Goal: Task Accomplishment & Management: Manage account settings

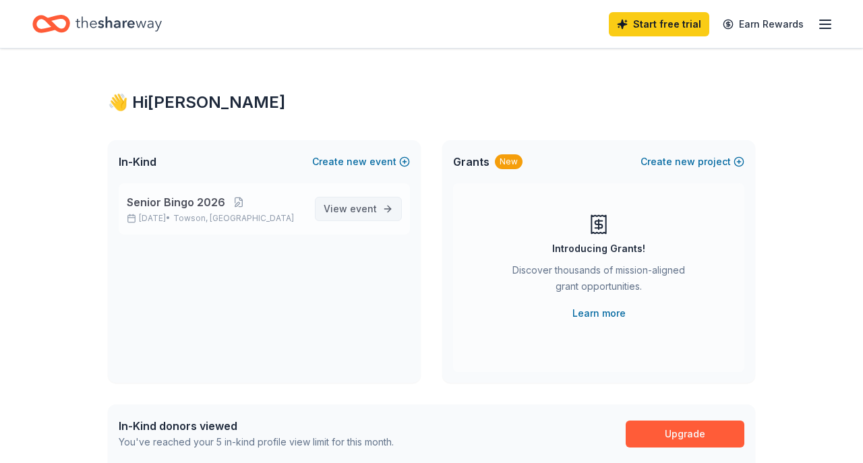
click at [370, 210] on span "event" at bounding box center [363, 208] width 27 height 11
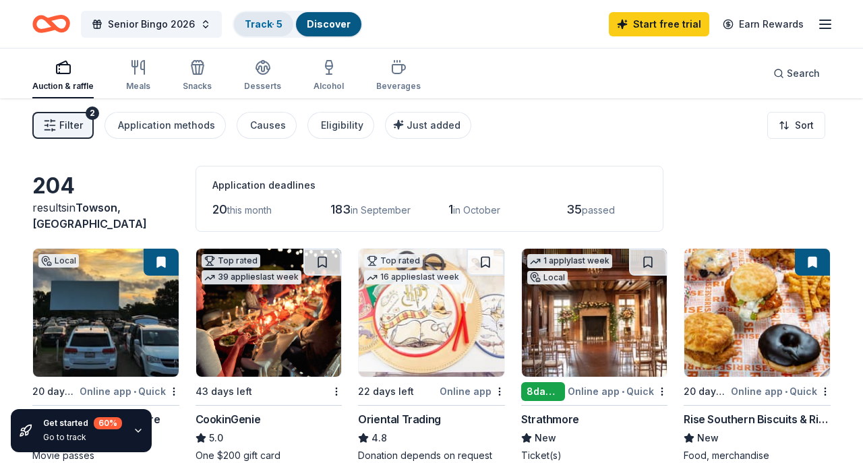
click at [257, 20] on link "Track · 5" at bounding box center [264, 23] width 38 height 11
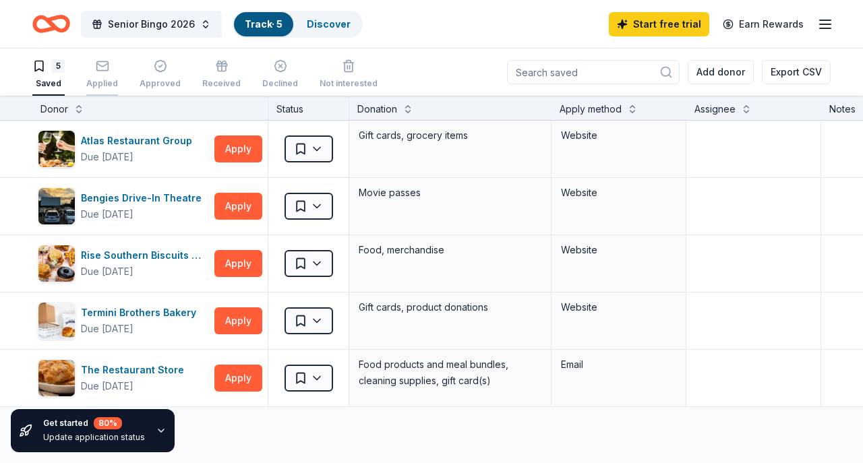
click at [106, 67] on icon "button" at bounding box center [102, 65] width 13 height 13
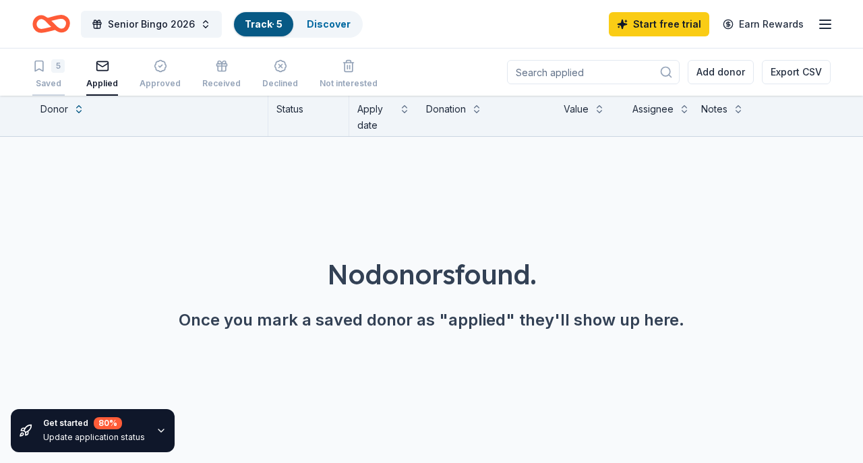
click at [55, 82] on div "Saved" at bounding box center [48, 83] width 32 height 11
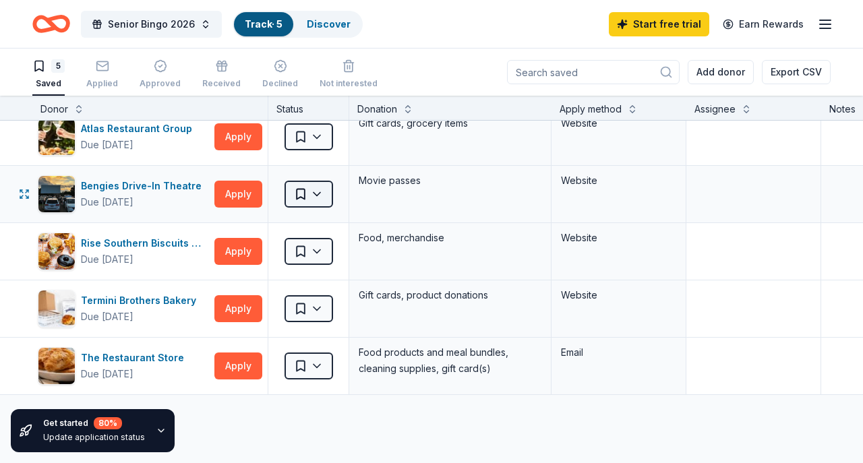
scroll to position [12, 0]
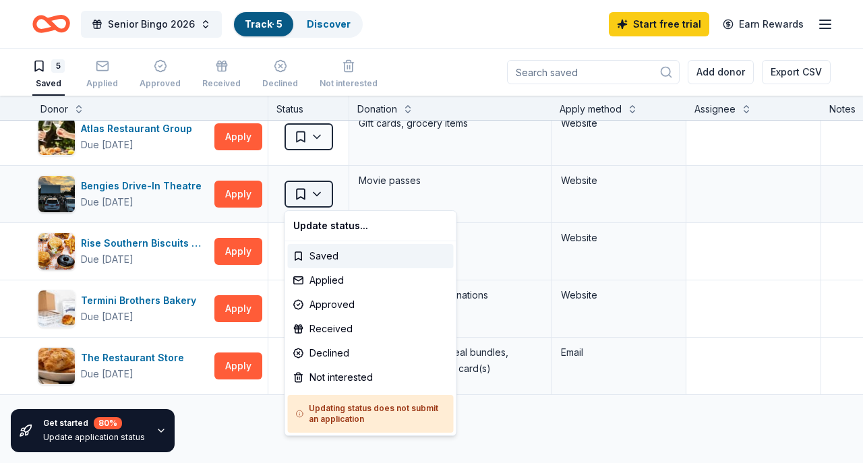
click at [301, 202] on html "Senior Bingo 2026 Track · 5 Discover Start free trial Earn Rewards 5 Saved Appl…" at bounding box center [431, 231] width 863 height 463
click at [322, 282] on div "Applied" at bounding box center [371, 280] width 166 height 24
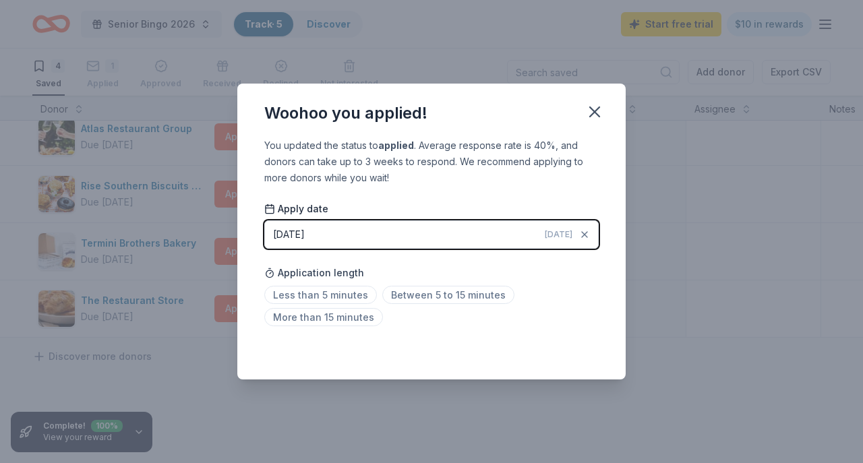
click at [558, 231] on span "Today" at bounding box center [559, 234] width 28 height 11
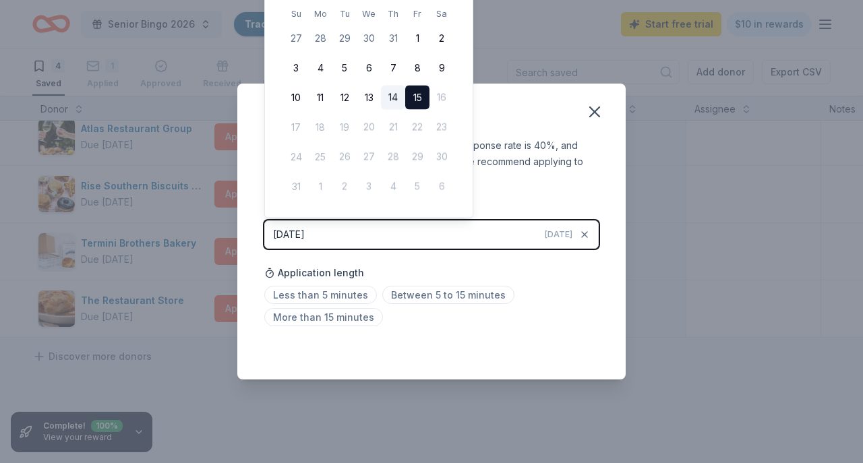
click at [393, 98] on button "14" at bounding box center [393, 98] width 24 height 24
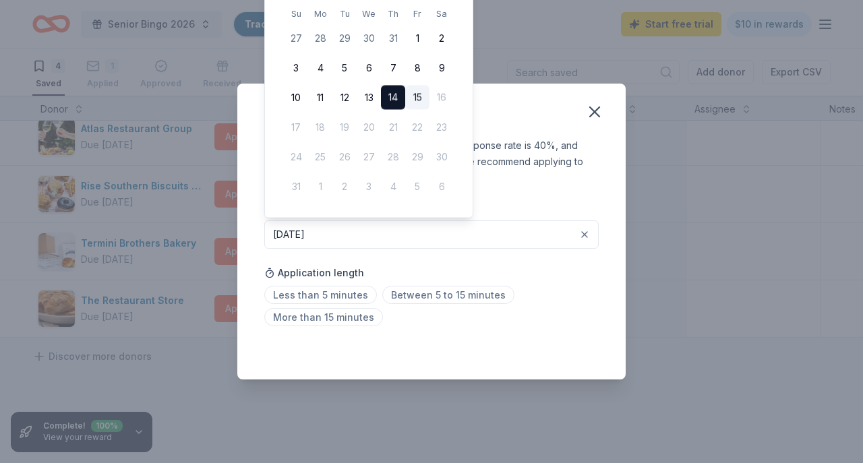
click at [554, 116] on div "Woohoo you applied!" at bounding box center [431, 111] width 388 height 54
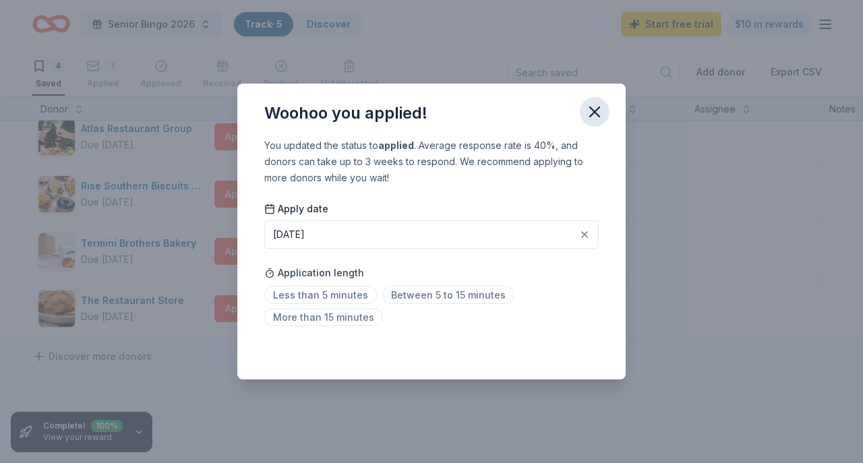
click at [598, 118] on icon "button" at bounding box center [594, 112] width 19 height 19
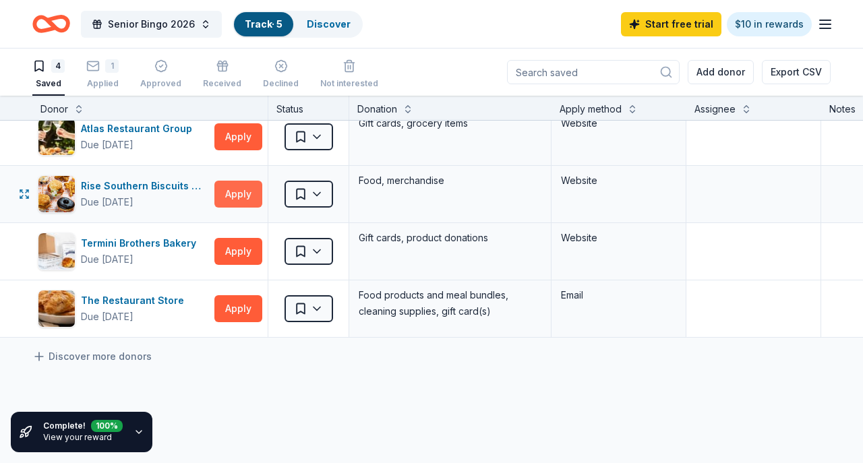
click at [237, 190] on button "Apply" at bounding box center [238, 194] width 48 height 27
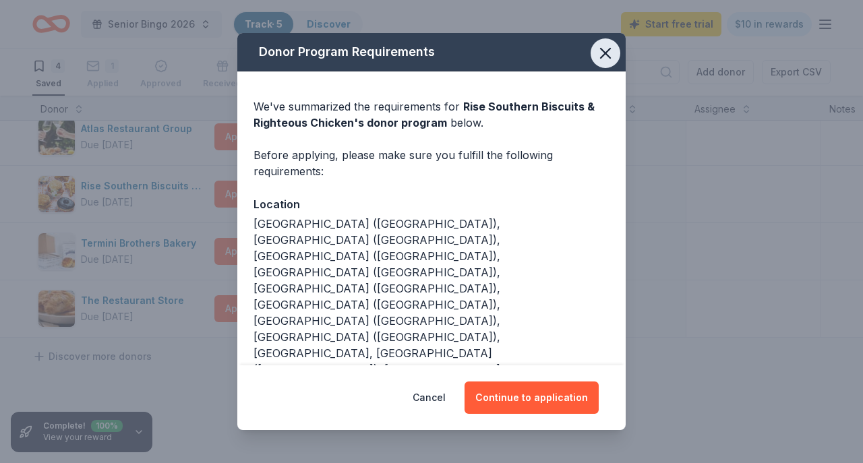
click at [602, 55] on icon "button" at bounding box center [605, 53] width 19 height 19
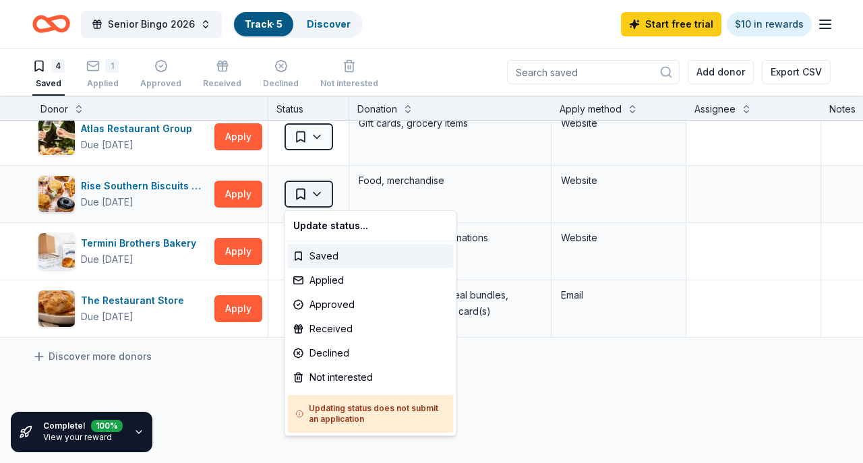
click at [306, 191] on html "Senior Bingo 2026 Track · 5 Discover Start free trial $10 in rewards 4 Saved 1 …" at bounding box center [431, 231] width 863 height 463
click at [330, 277] on div "Applied" at bounding box center [371, 280] width 166 height 24
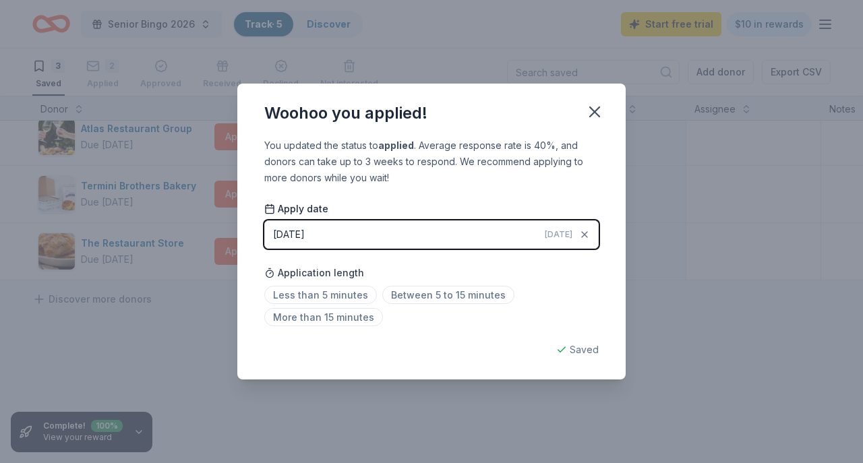
click at [359, 234] on button "08/15/2025 Today" at bounding box center [431, 235] width 335 height 28
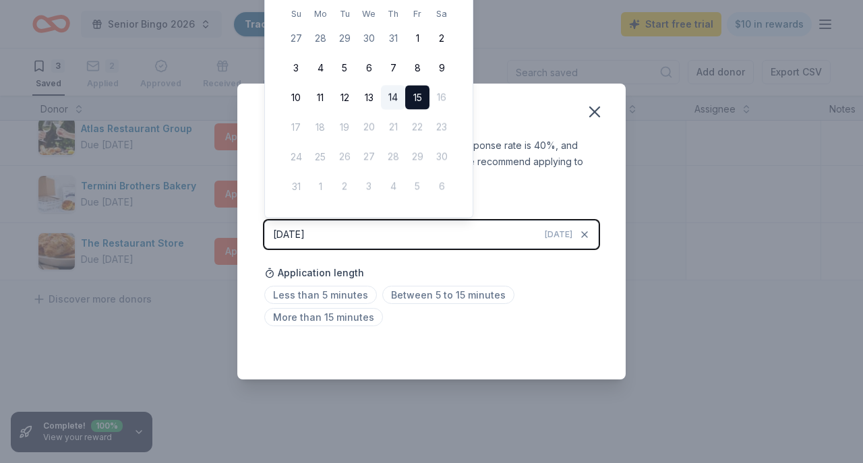
click at [397, 100] on button "14" at bounding box center [393, 98] width 24 height 24
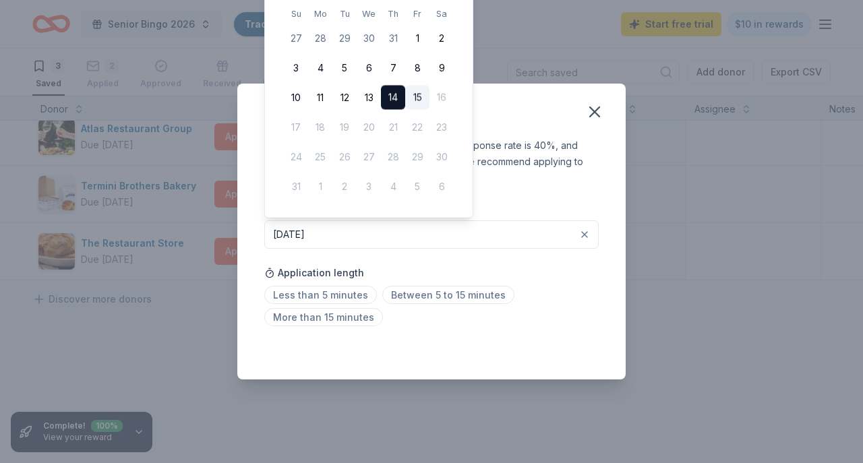
click at [575, 299] on div "Less than 5 minutes Between 5 to 15 minutes More than 15 minutes" at bounding box center [431, 309] width 335 height 45
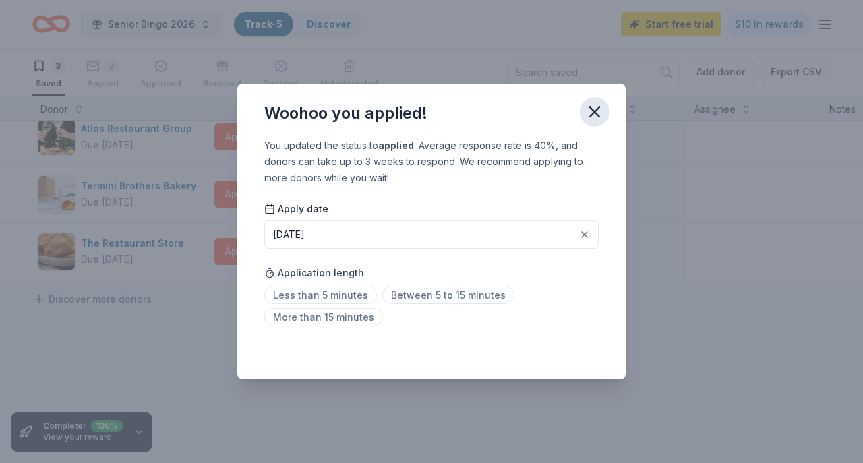
click at [598, 119] on icon "button" at bounding box center [594, 112] width 19 height 19
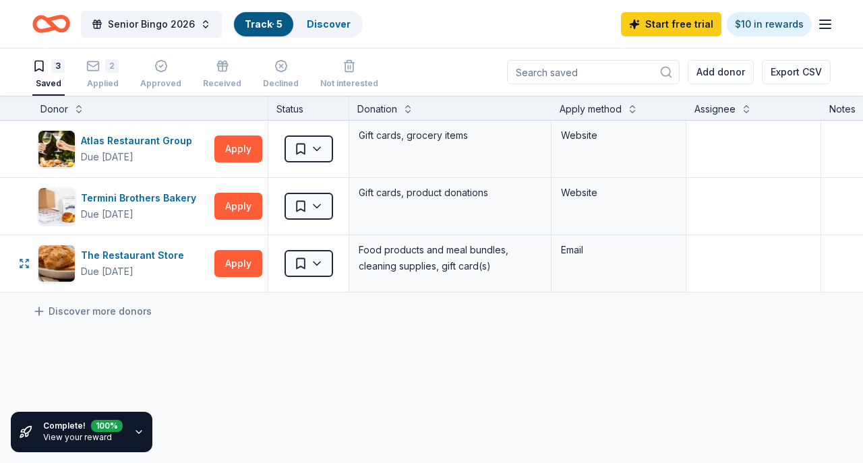
scroll to position [0, 3]
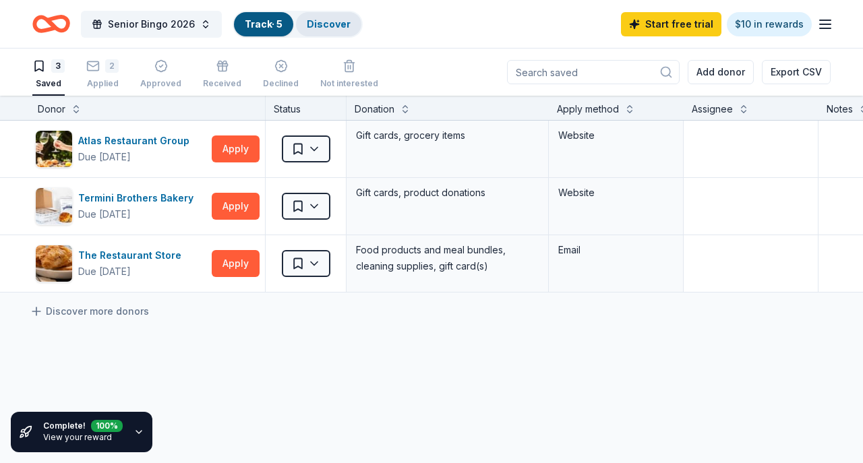
click at [322, 23] on link "Discover" at bounding box center [329, 23] width 44 height 11
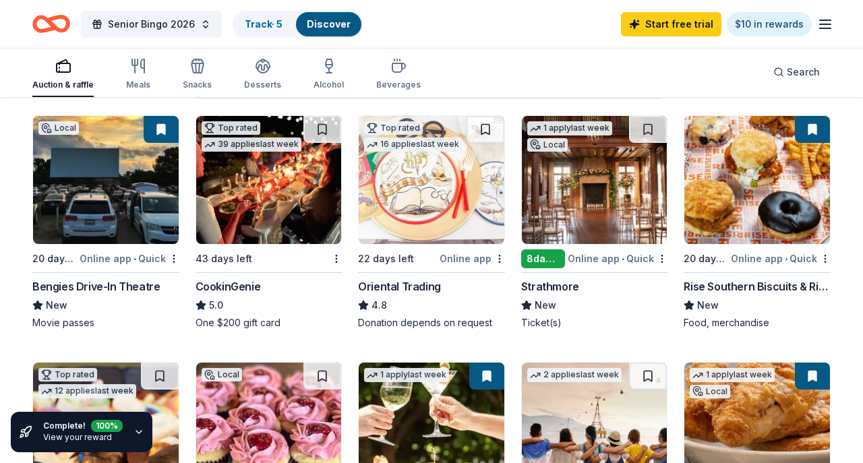
scroll to position [145, 0]
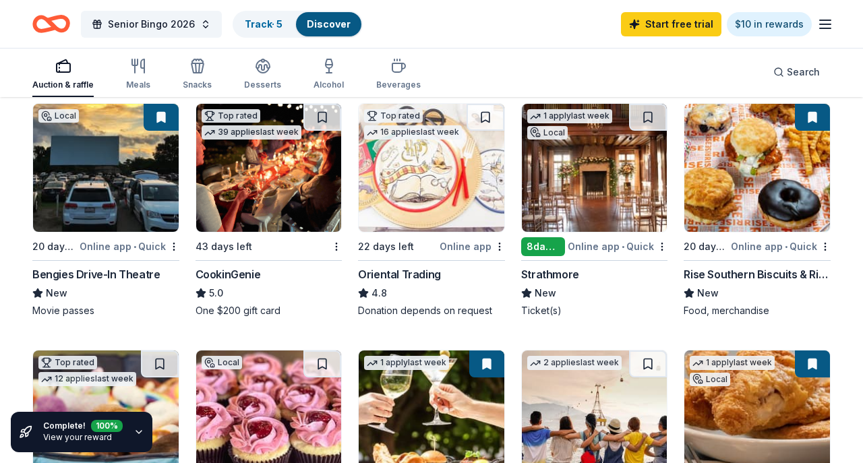
click at [394, 255] on div "22 days left" at bounding box center [386, 247] width 56 height 16
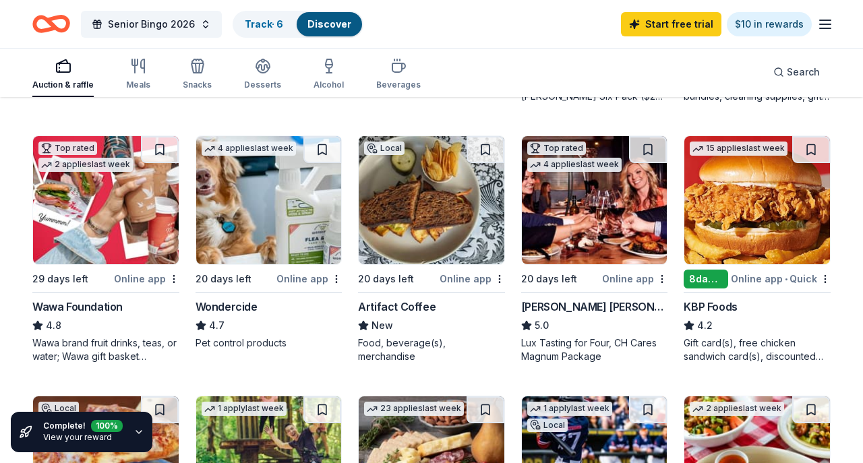
scroll to position [629, 0]
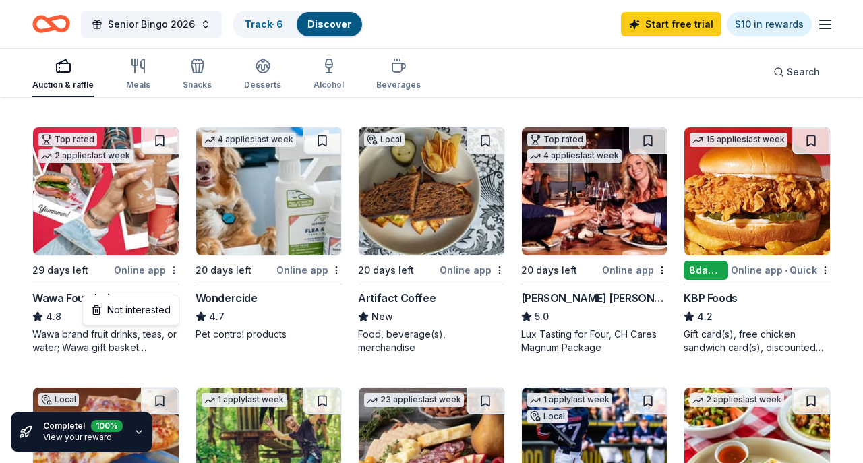
click at [150, 202] on img at bounding box center [106, 191] width 146 height 128
click at [158, 154] on button at bounding box center [160, 140] width 38 height 27
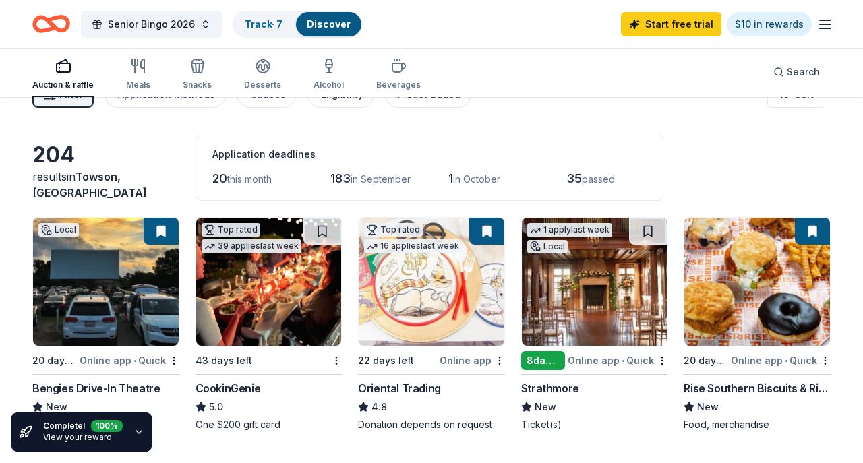
scroll to position [0, 0]
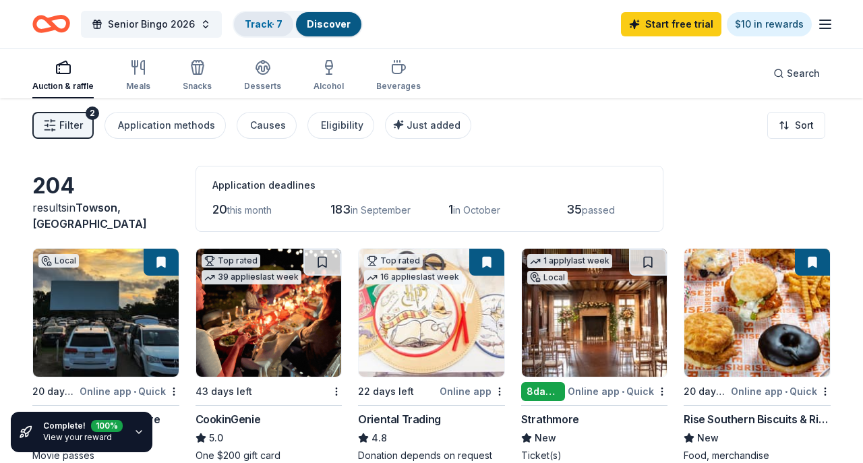
click at [268, 24] on link "Track · 7" at bounding box center [264, 23] width 38 height 11
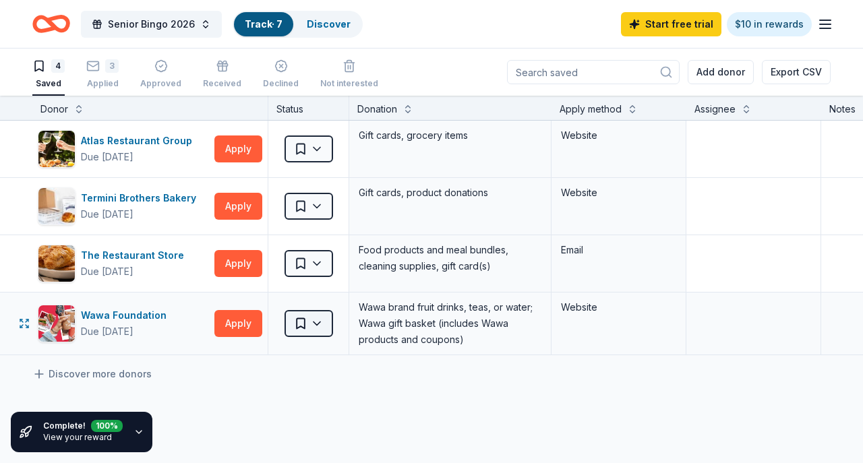
click at [318, 327] on html "Senior Bingo 2026 Track · 7 Discover Start free trial $10 in rewards 4 Saved 3 …" at bounding box center [431, 231] width 863 height 463
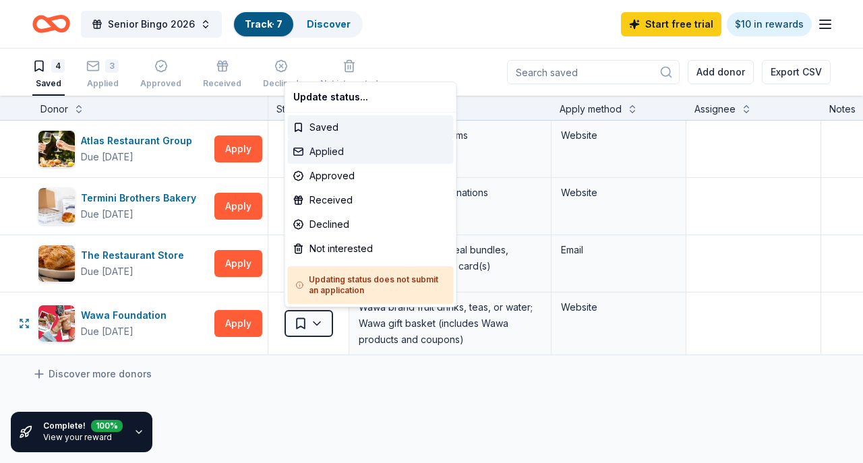
click at [345, 157] on div "Applied" at bounding box center [371, 152] width 166 height 24
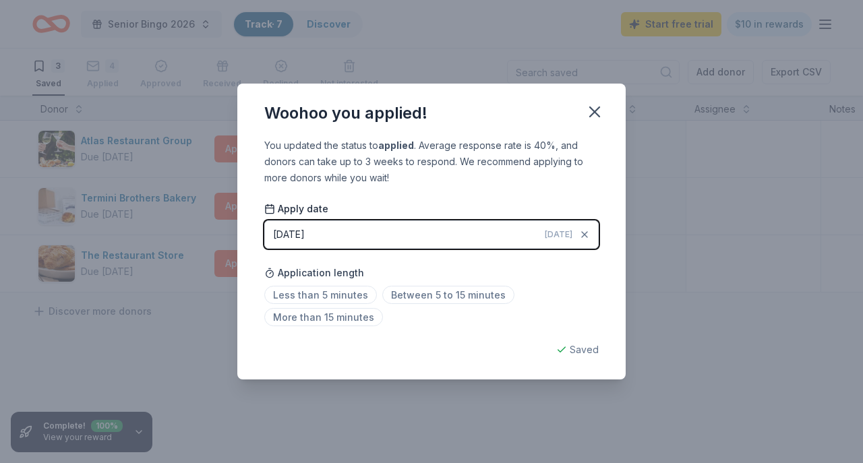
click at [525, 229] on button "08/15/2025 Today" at bounding box center [431, 235] width 335 height 28
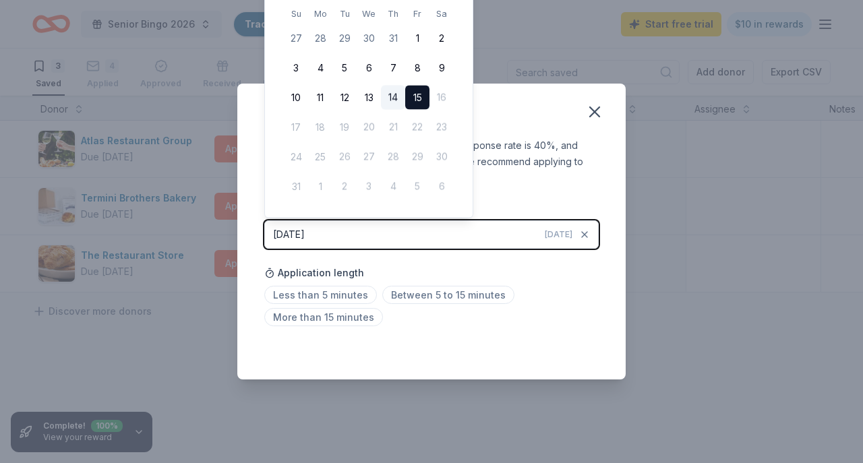
click at [396, 97] on button "14" at bounding box center [393, 98] width 24 height 24
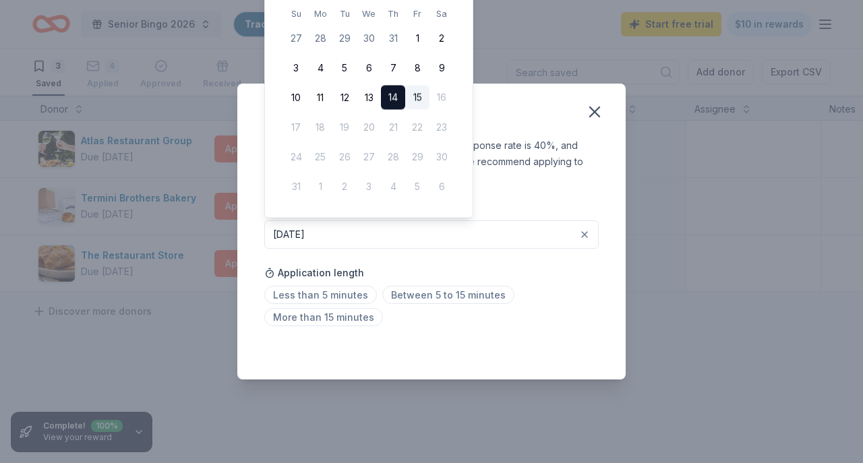
click at [595, 174] on div "You updated the status to applied . Average response rate is 40%, and donors ca…" at bounding box center [431, 162] width 335 height 49
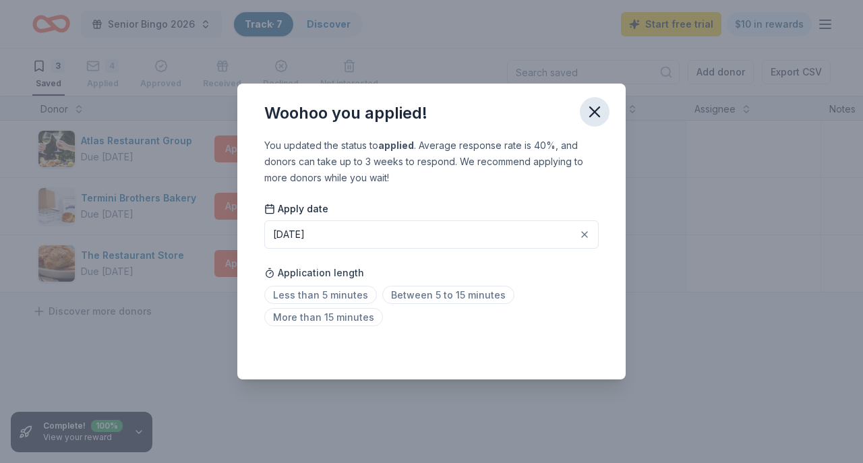
click at [599, 117] on icon "button" at bounding box center [594, 111] width 9 height 9
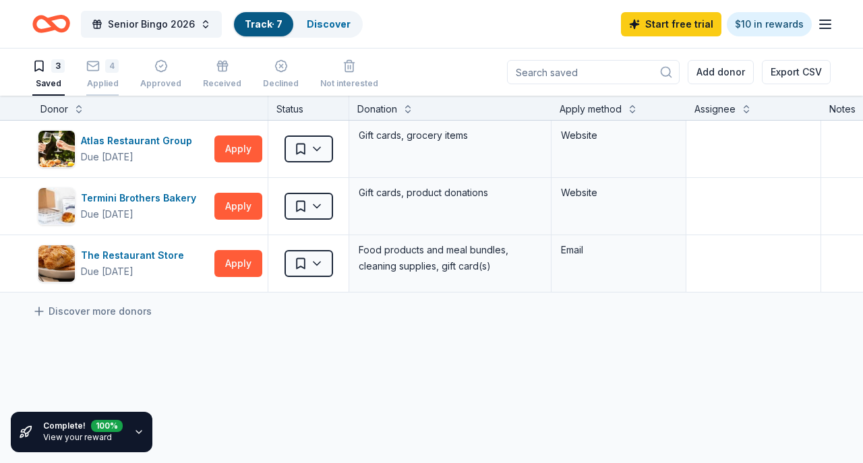
click at [94, 79] on div "Applied" at bounding box center [102, 76] width 32 height 11
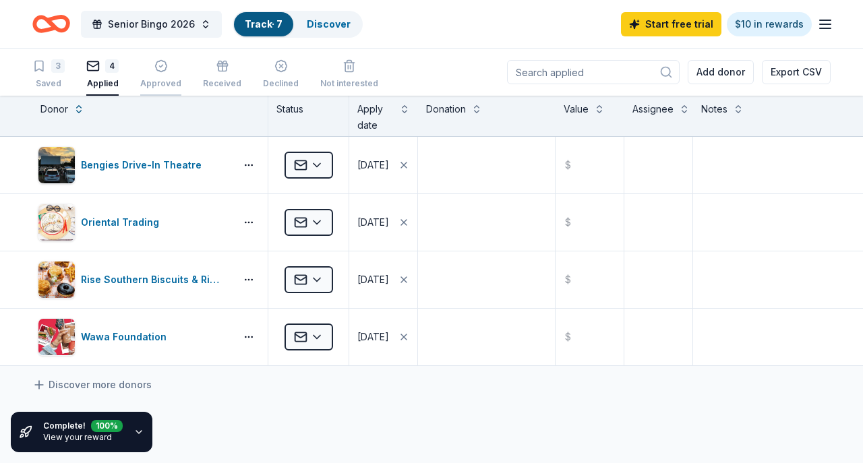
click at [153, 75] on div "Approved" at bounding box center [160, 74] width 41 height 30
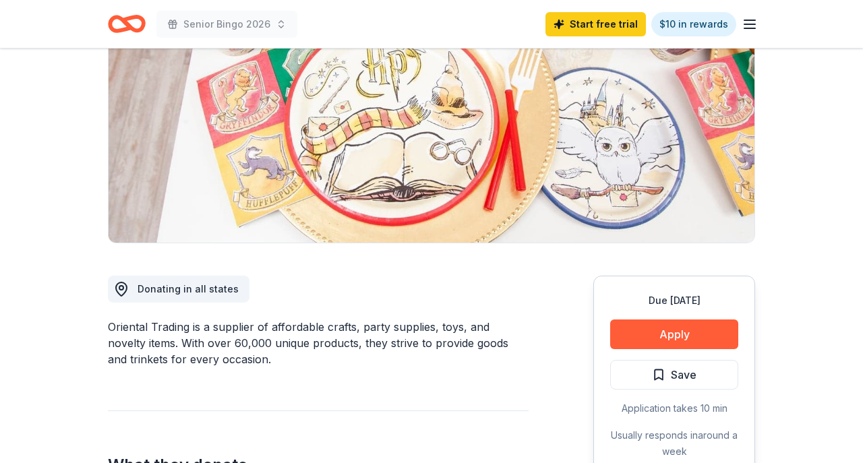
scroll to position [206, 0]
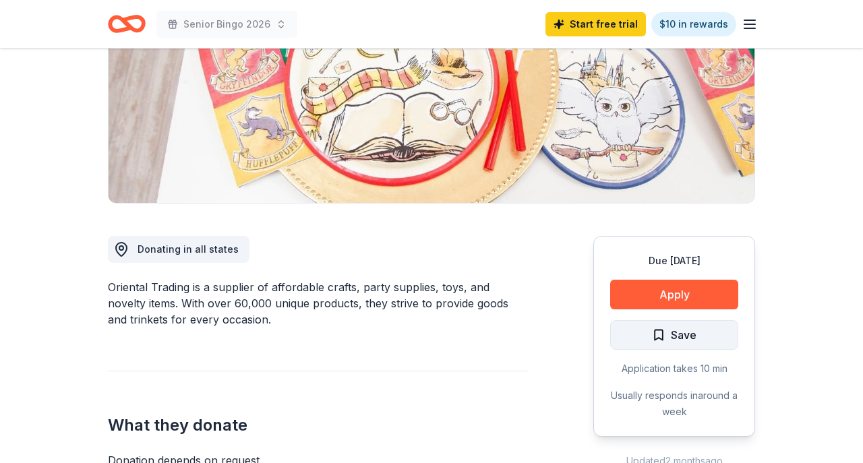
click at [655, 332] on span "Save" at bounding box center [674, 335] width 45 height 18
click at [703, 257] on html "Senior Bingo 2026 Start free trial $10 in rewards Due in 22 days Share Oriental…" at bounding box center [431, 25] width 863 height 463
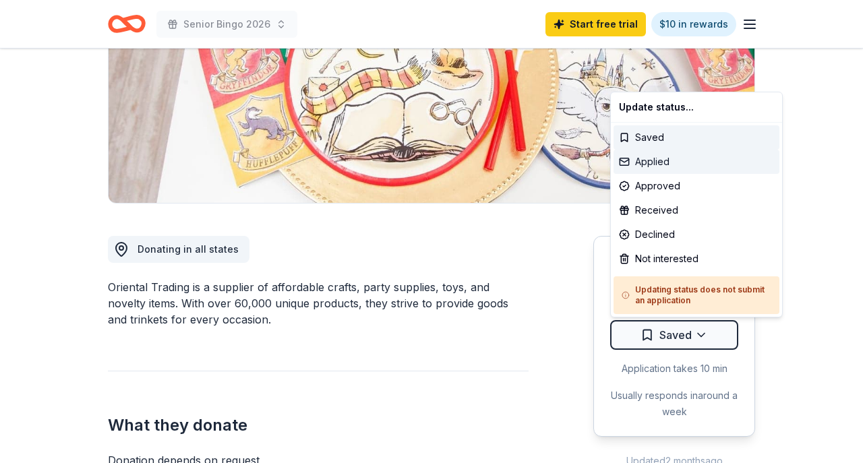
click at [671, 165] on div "Applied" at bounding box center [697, 162] width 166 height 24
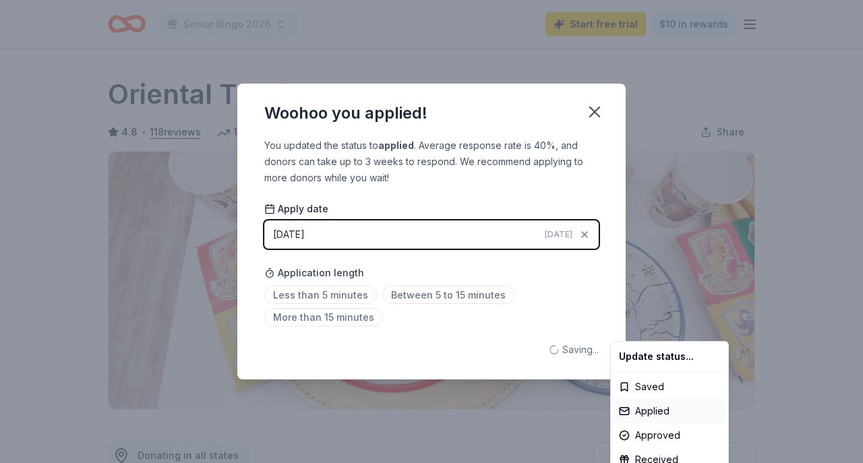
scroll to position [0, 0]
click at [440, 224] on html "Senior Bingo 2026 Start free trial $10 in rewards Due in 22 days Share Oriental…" at bounding box center [431, 231] width 863 height 463
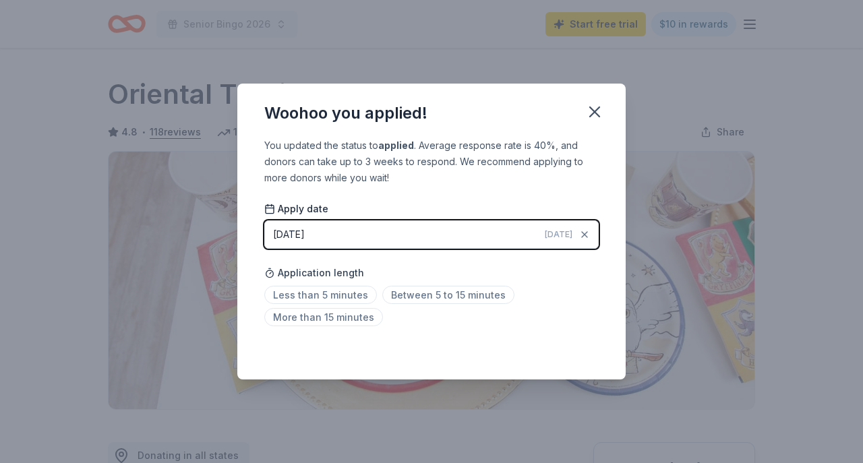
scroll to position [310, 0]
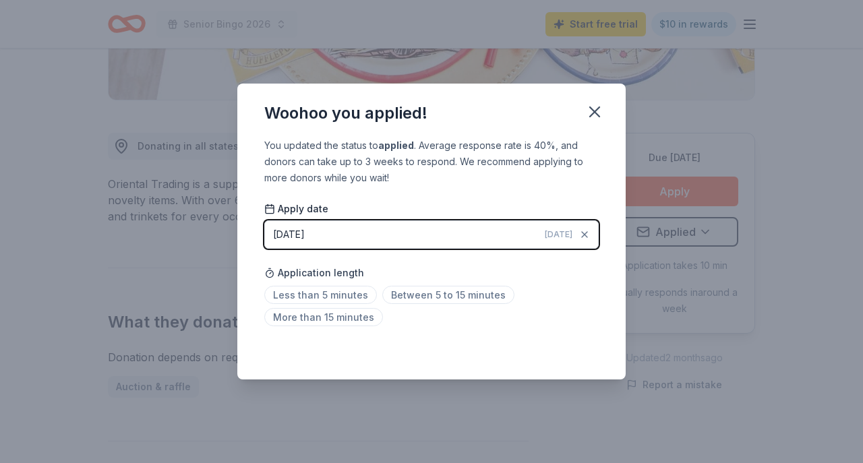
click at [437, 232] on button "08/15/2025 Today" at bounding box center [431, 235] width 335 height 28
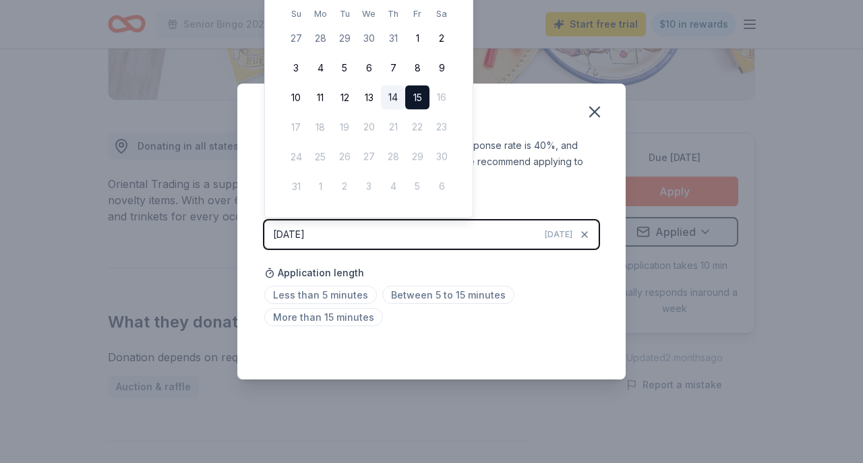
click at [394, 100] on button "14" at bounding box center [393, 98] width 24 height 24
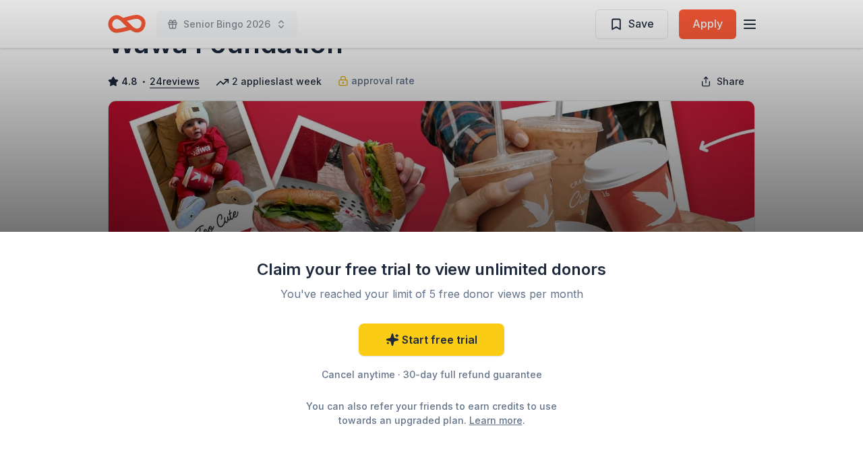
scroll to position [22, 0]
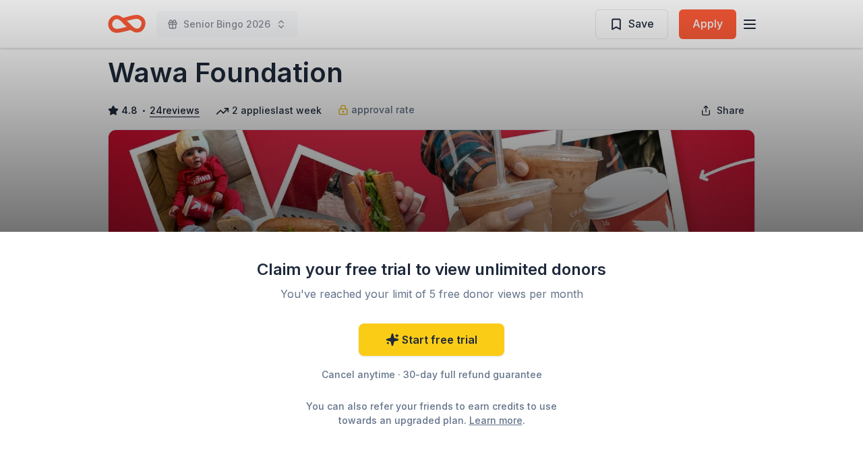
click at [628, 138] on div "Claim your free trial to view unlimited donors You've reached your limit of 5 f…" at bounding box center [431, 231] width 863 height 463
click at [611, 91] on div "Claim your free trial to view unlimited donors You've reached your limit of 5 f…" at bounding box center [431, 231] width 863 height 463
click at [848, 165] on div "Claim your free trial to view unlimited donors You've reached your limit of 5 f…" at bounding box center [431, 231] width 863 height 463
click at [768, 26] on div "Claim your free trial to view unlimited donors You've reached your limit of 5 f…" at bounding box center [431, 231] width 863 height 463
click at [753, 24] on div "Claim your free trial to view unlimited donors You've reached your limit of 5 f…" at bounding box center [431, 231] width 863 height 463
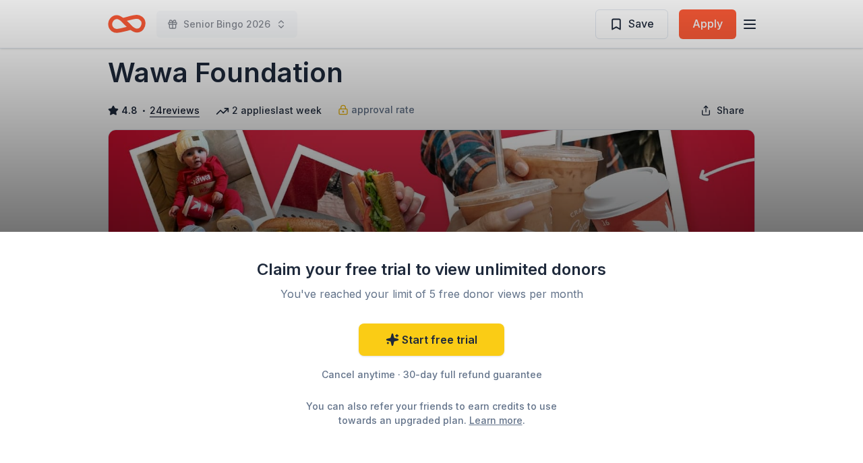
click at [571, 116] on div "Claim your free trial to view unlimited donors You've reached your limit of 5 f…" at bounding box center [431, 231] width 863 height 463
click at [620, 18] on div "Claim your free trial to view unlimited donors You've reached your limit of 5 f…" at bounding box center [431, 231] width 863 height 463
